Goal: Information Seeking & Learning: Learn about a topic

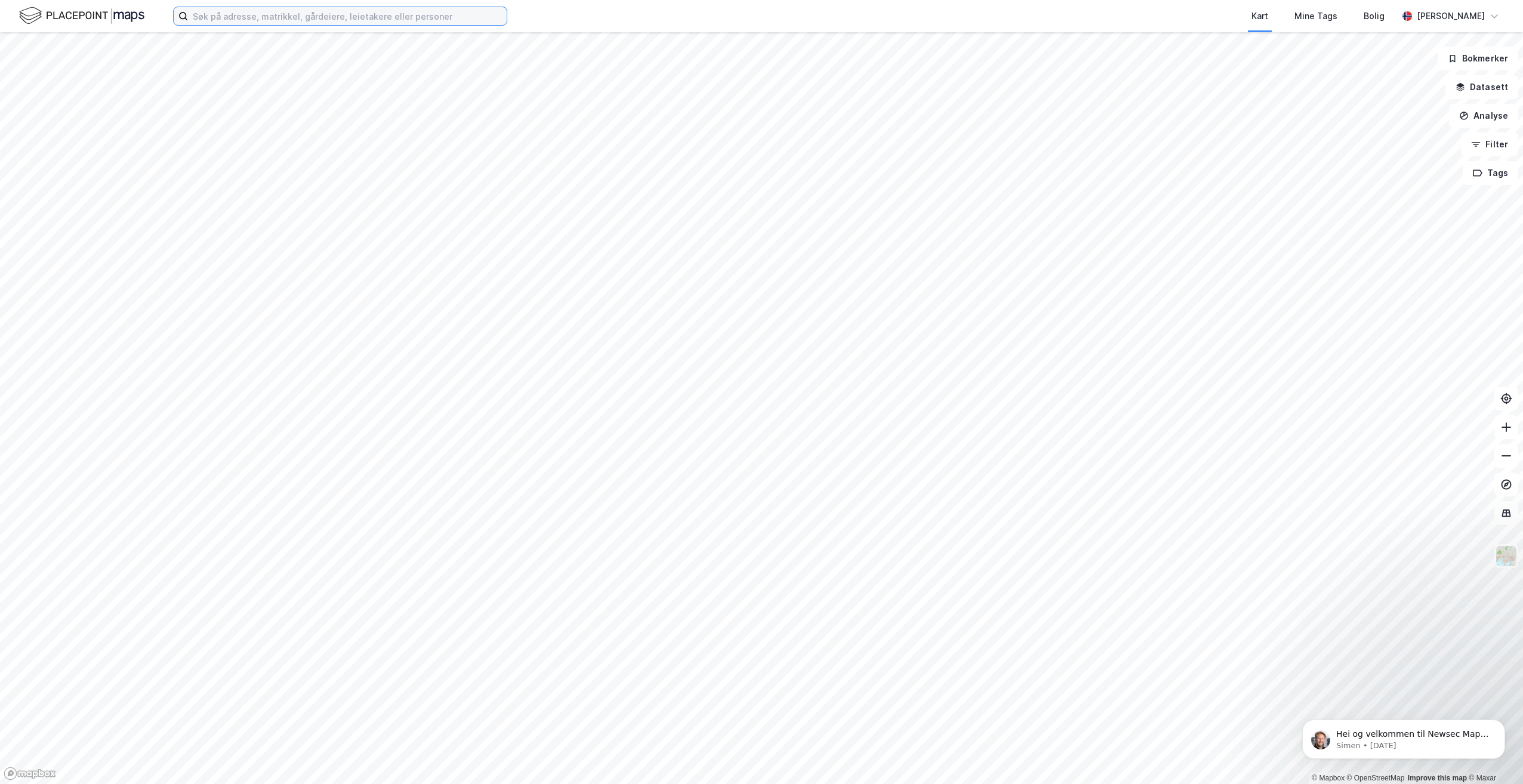
click at [444, 10] on input at bounding box center [347, 15] width 319 height 18
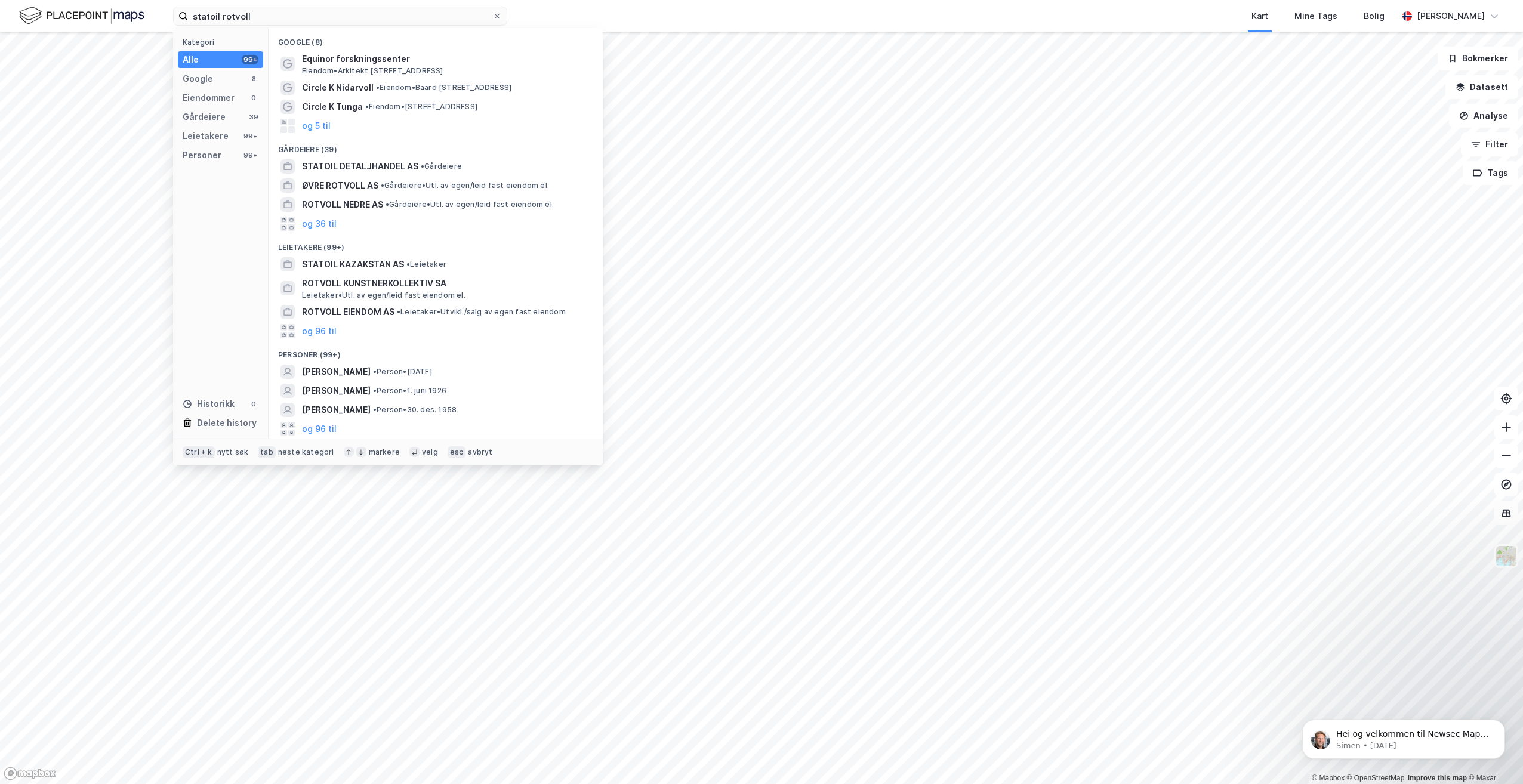
drag, startPoint x: 336, startPoint y: 5, endPoint x: 319, endPoint y: 5, distance: 17.0
click at [319, 5] on div "statoil rotvoll Kategori Alle 99+ Google 8 Eiendommer 0 Gårdeiere 39 Leietakere…" at bounding box center [761, 16] width 1523 height 33
click at [250, 7] on input "statoil rotvoll" at bounding box center [340, 15] width 305 height 18
drag, startPoint x: 255, startPoint y: 12, endPoint x: 138, endPoint y: 16, distance: 117.1
click at [138, 16] on div "statoil rotvoll Kategori Alle 99+ Google 8 Eiendommer 0 Gårdeiere 39 Leietakere…" at bounding box center [761, 16] width 1523 height 33
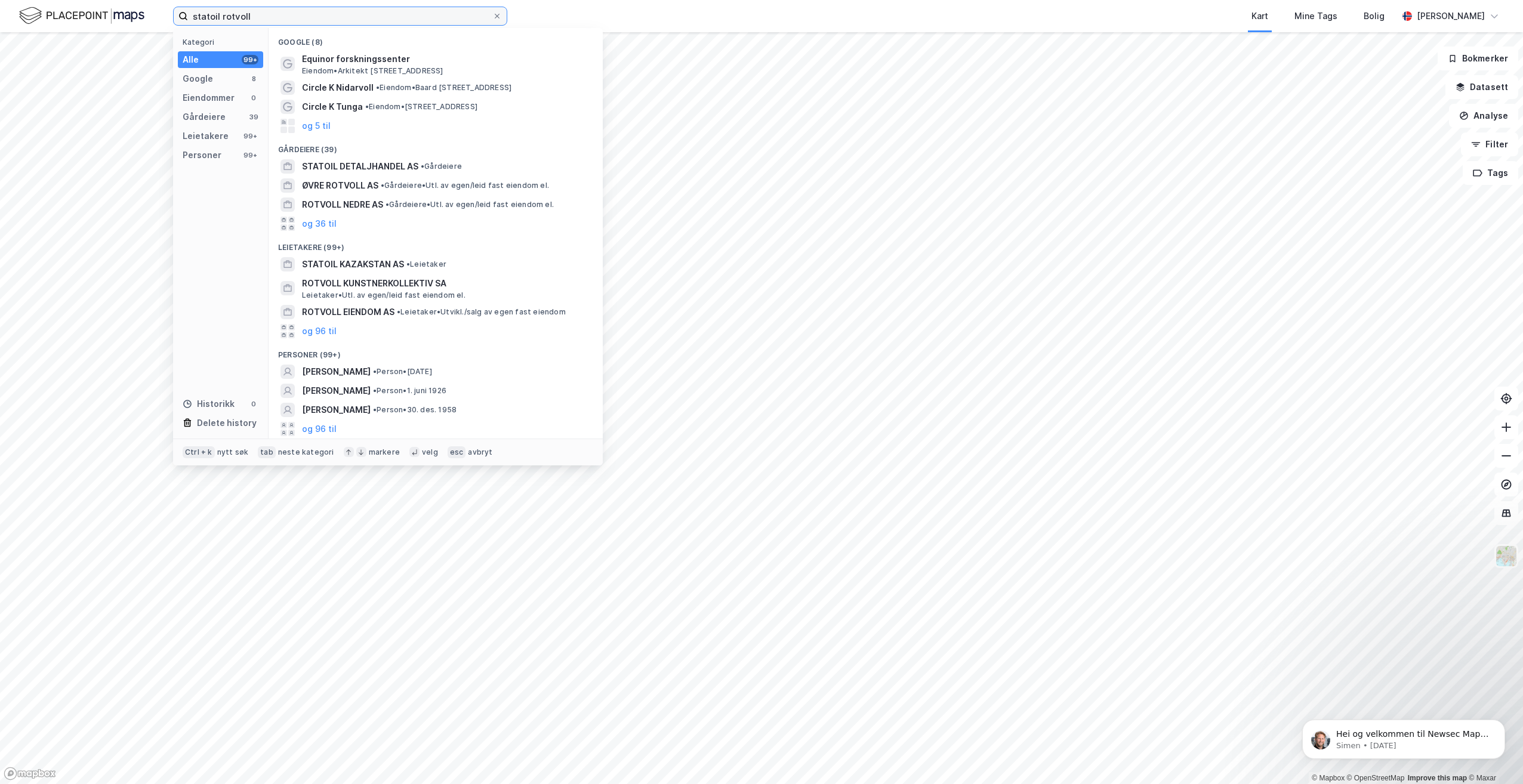
paste input "Arkitekt Ebbels veg 10"
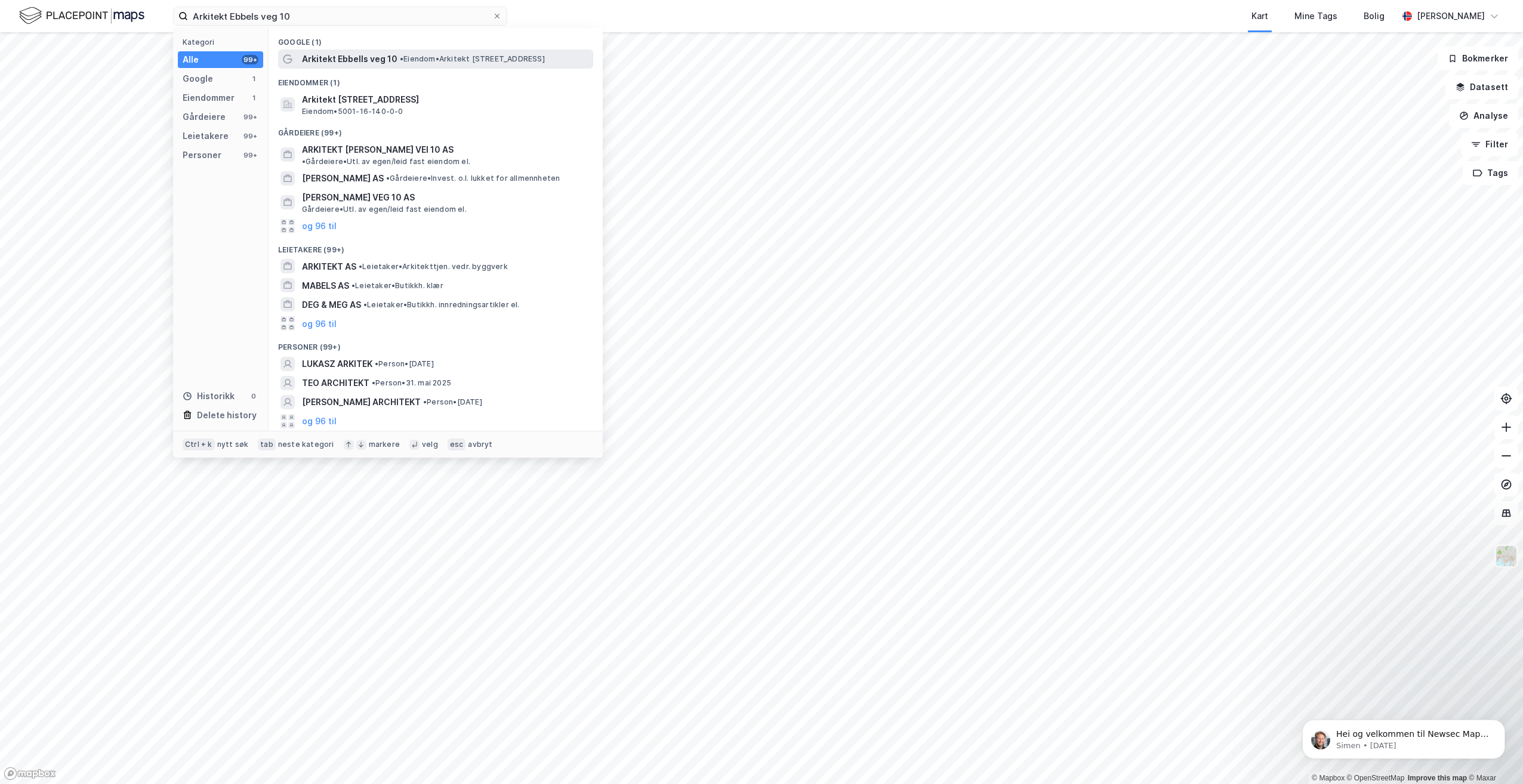
click at [441, 54] on span "• Eiendom • Arkitekt [STREET_ADDRESS]" at bounding box center [472, 59] width 145 height 9
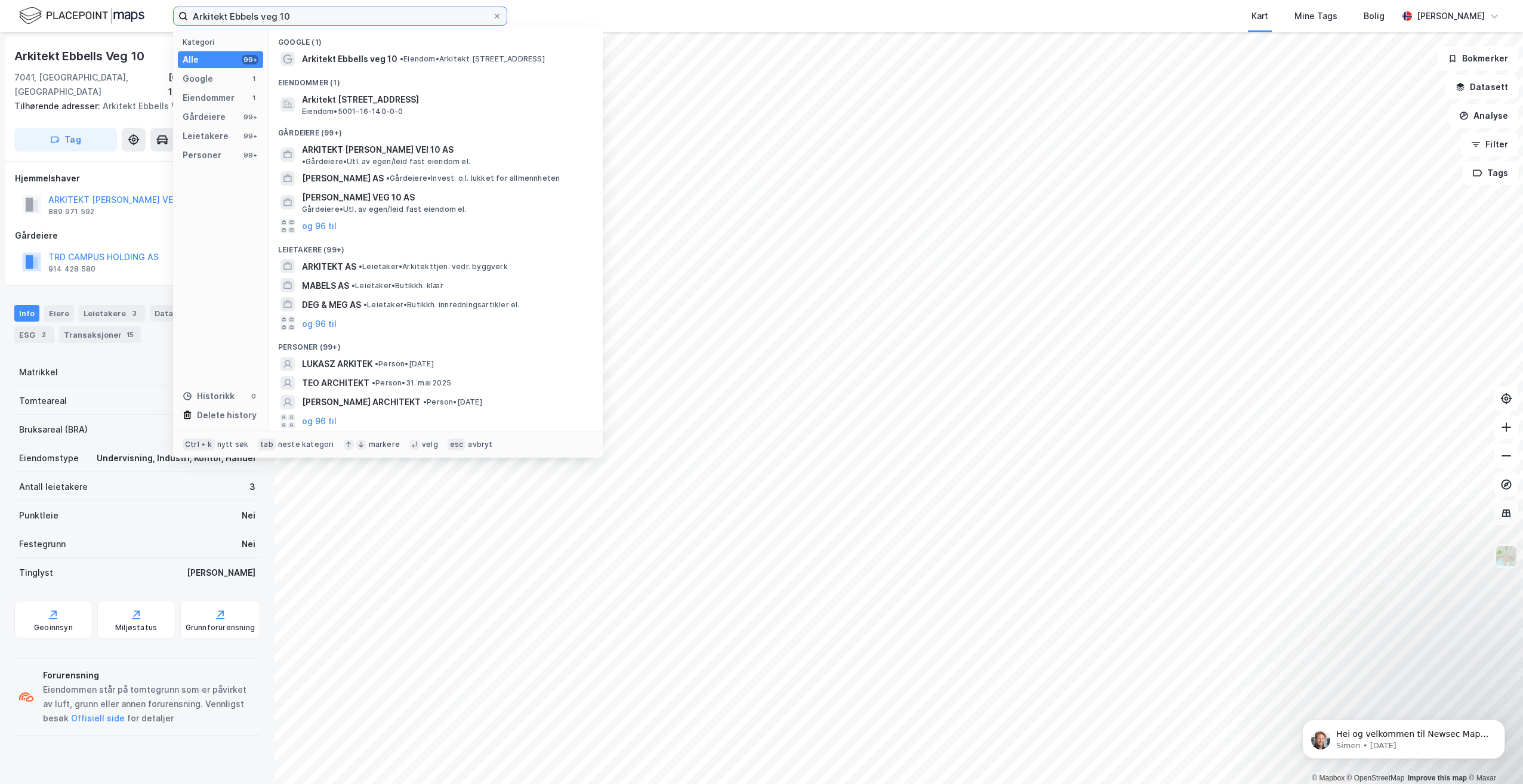
drag, startPoint x: 288, startPoint y: 14, endPoint x: 144, endPoint y: 19, distance: 144.1
click at [144, 19] on div "Arkitekt Ebbels veg 10 Kategori Alle 99+ Google 1 Eiendommer 1 Gårdeiere 99+ Le…" at bounding box center [761, 16] width 1523 height 33
paste input "[STREET_ADDRESS]"
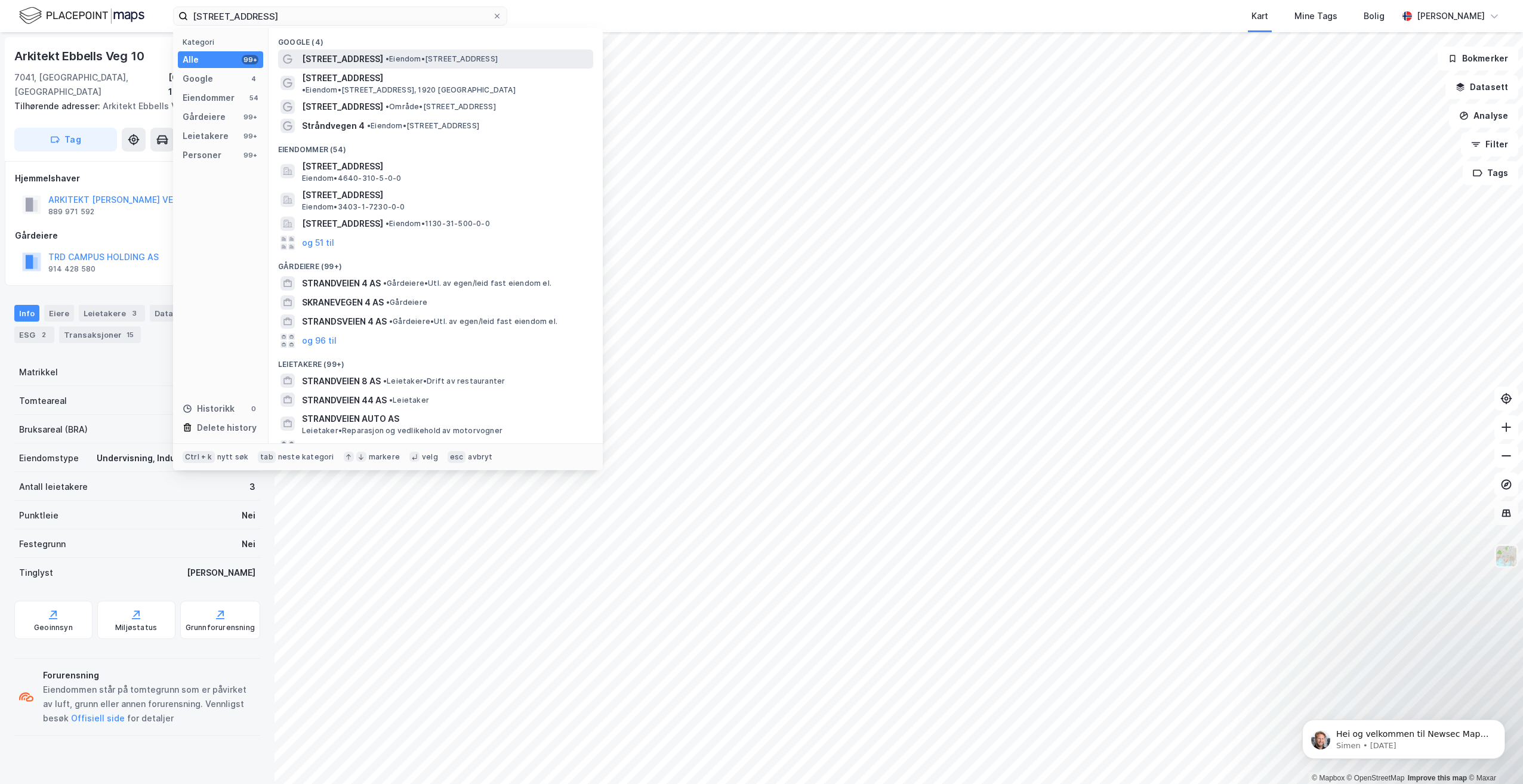
click at [385, 58] on span "•" at bounding box center [387, 59] width 4 height 9
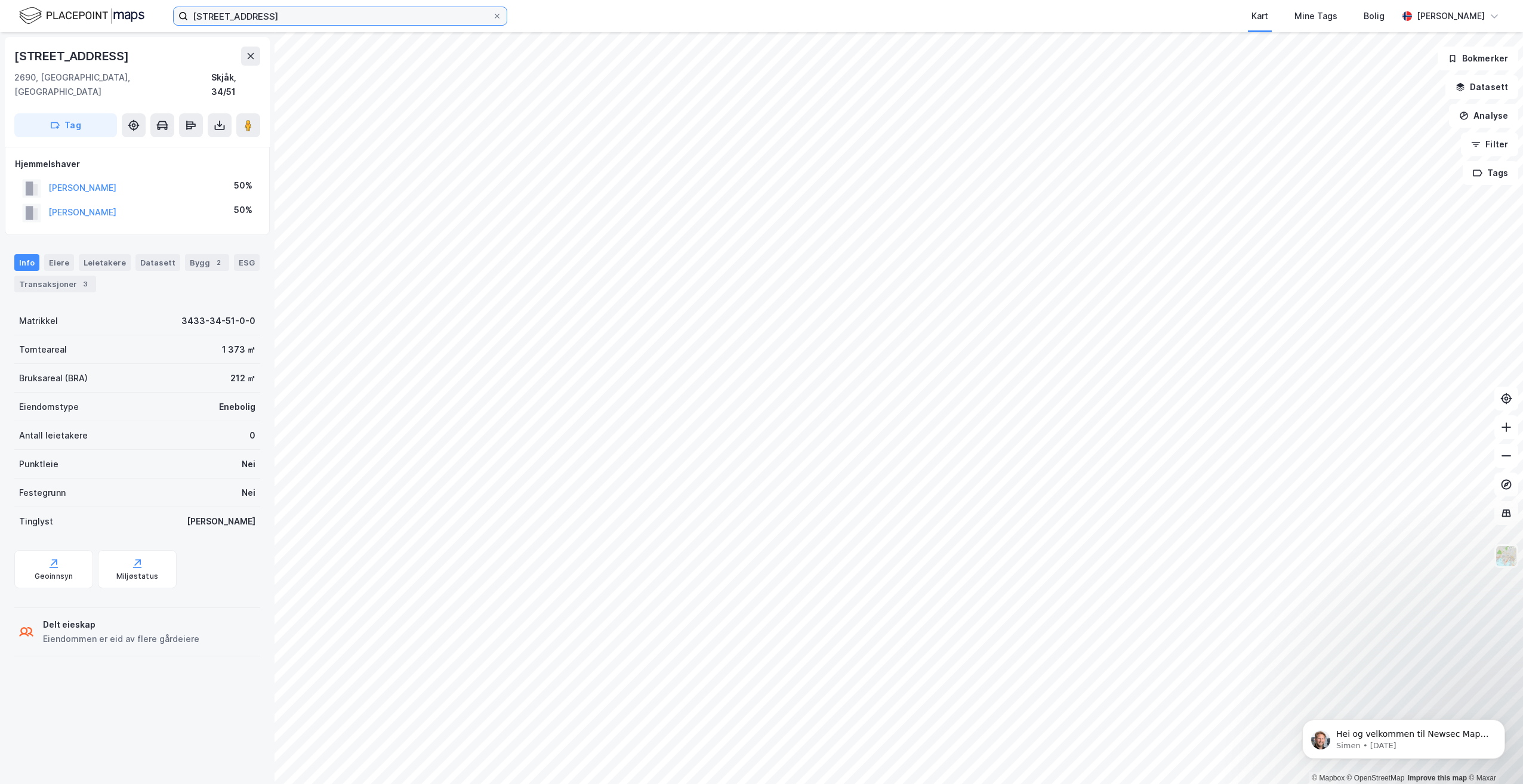
click at [264, 18] on input "[STREET_ADDRESS]" at bounding box center [340, 15] width 305 height 18
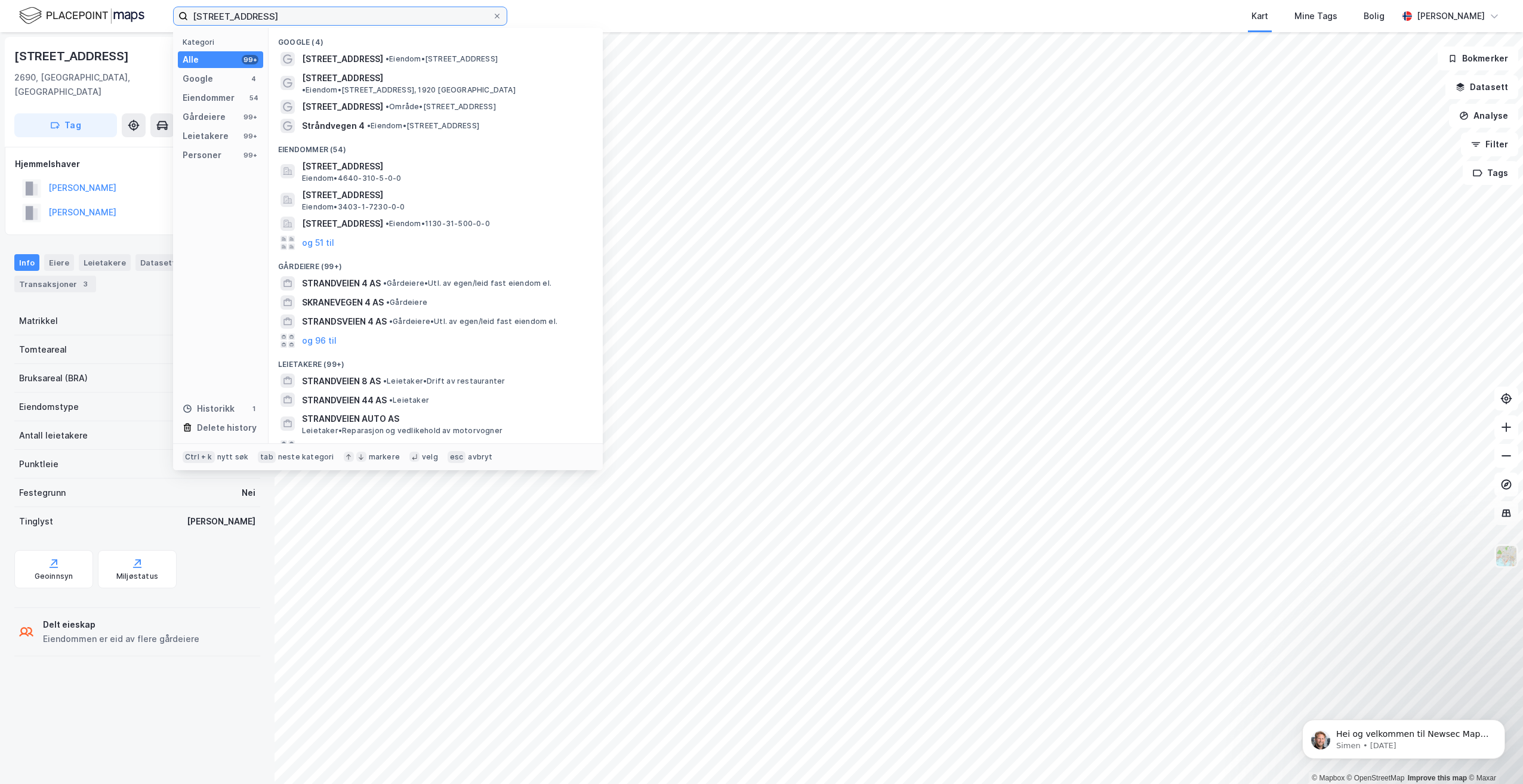
click at [250, 11] on input "[STREET_ADDRESS]" at bounding box center [340, 15] width 305 height 18
click at [260, 9] on input "[STREET_ADDRESS]" at bounding box center [340, 15] width 305 height 18
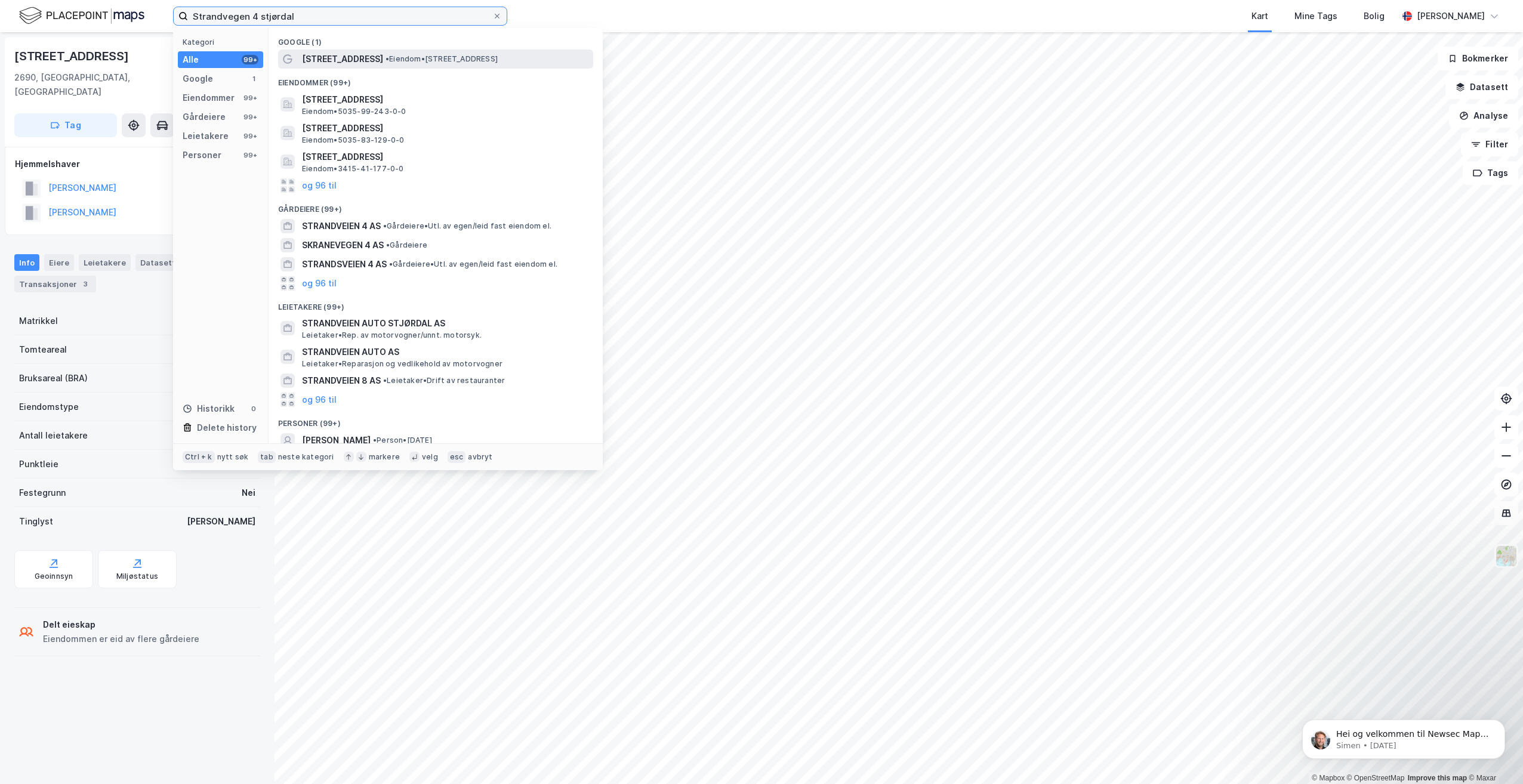
type input "Strandvegen 4 stjørdal"
click at [385, 58] on span "•" at bounding box center [387, 59] width 4 height 9
